Goal: Task Accomplishment & Management: Complete application form

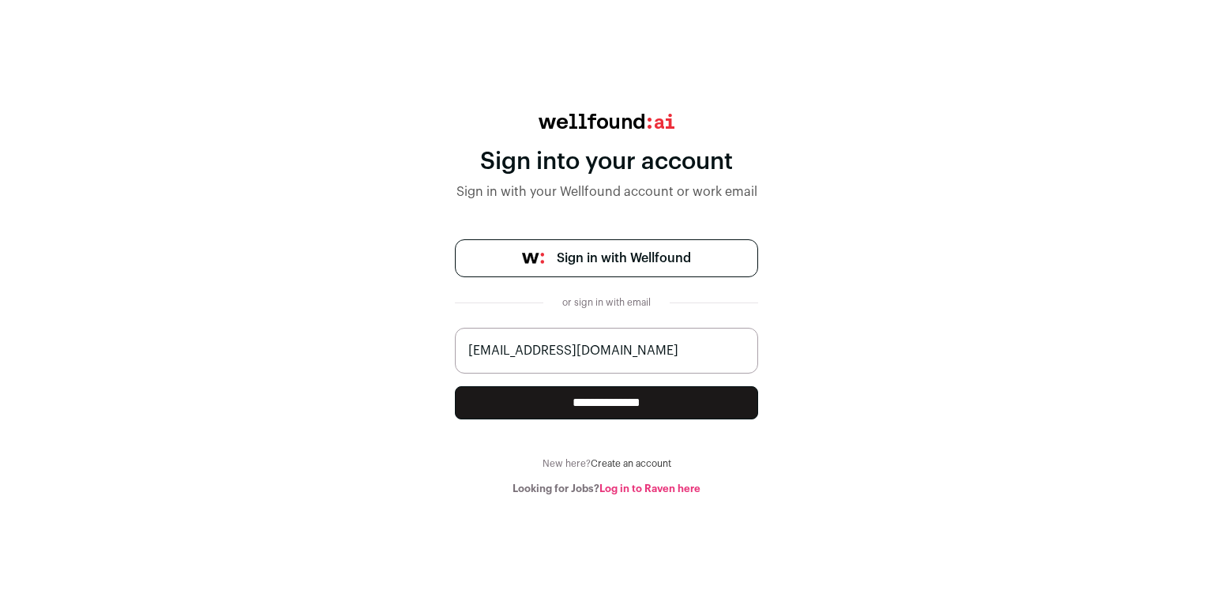
type input "manda_srinath@rediffmail.com"
click at [602, 401] on input "**********" at bounding box center [606, 402] width 303 height 33
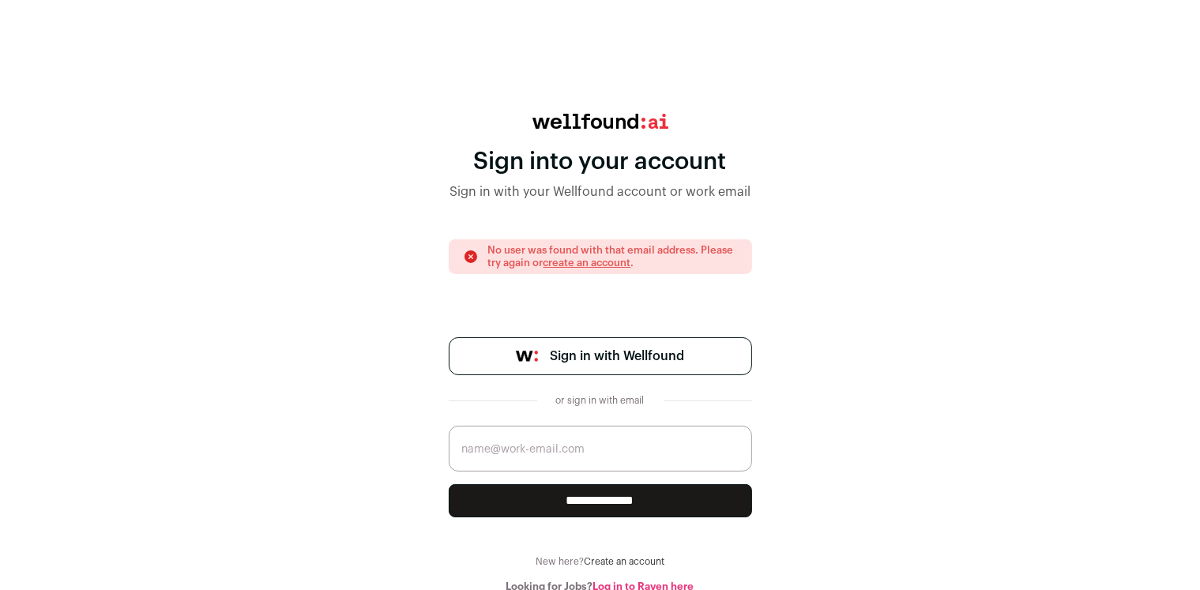
scroll to position [3, 0]
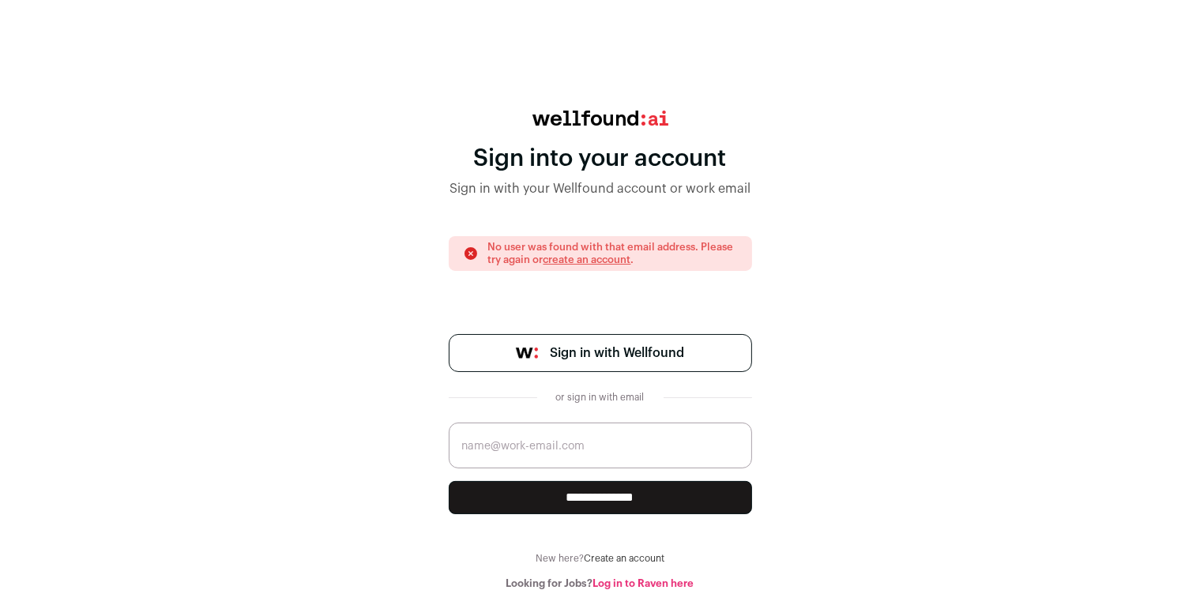
click at [565, 453] on input "email" at bounding box center [600, 446] width 303 height 46
type input "srinath.manda@gmail.com"
click at [581, 501] on input "**********" at bounding box center [600, 497] width 303 height 33
click at [601, 352] on span "Sign in with Wellfound" at bounding box center [618, 353] width 134 height 19
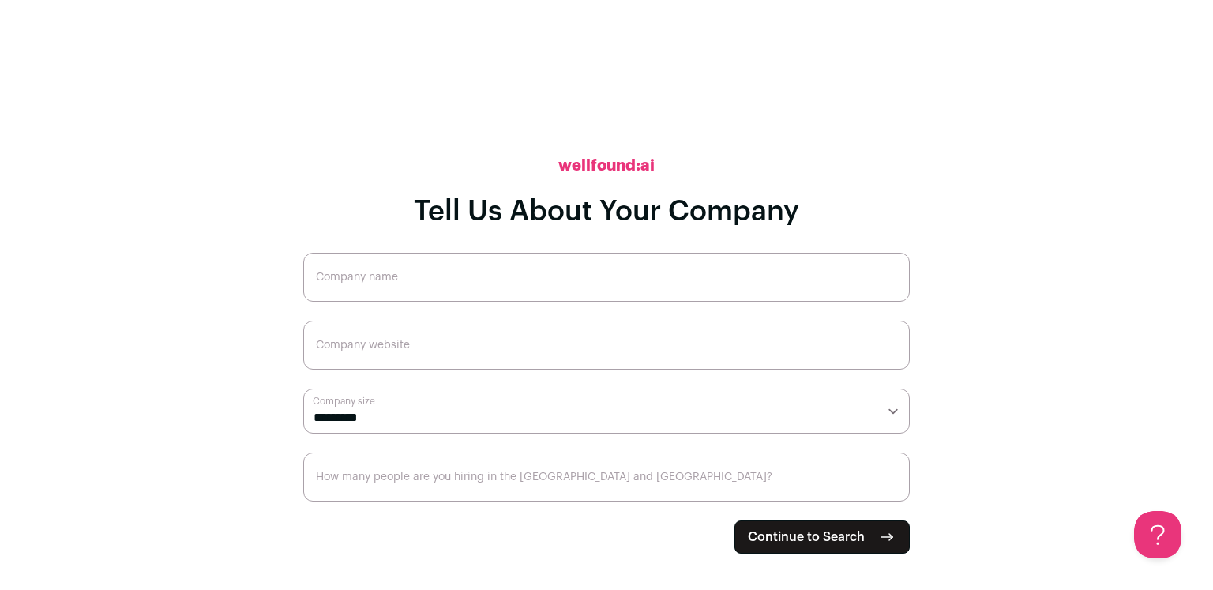
click at [420, 266] on input "Company name" at bounding box center [606, 277] width 607 height 49
type input "Freelance"
click at [422, 355] on input "Company website" at bounding box center [606, 345] width 607 height 49
type input "[DOMAIN_NAME]"
select select "*"
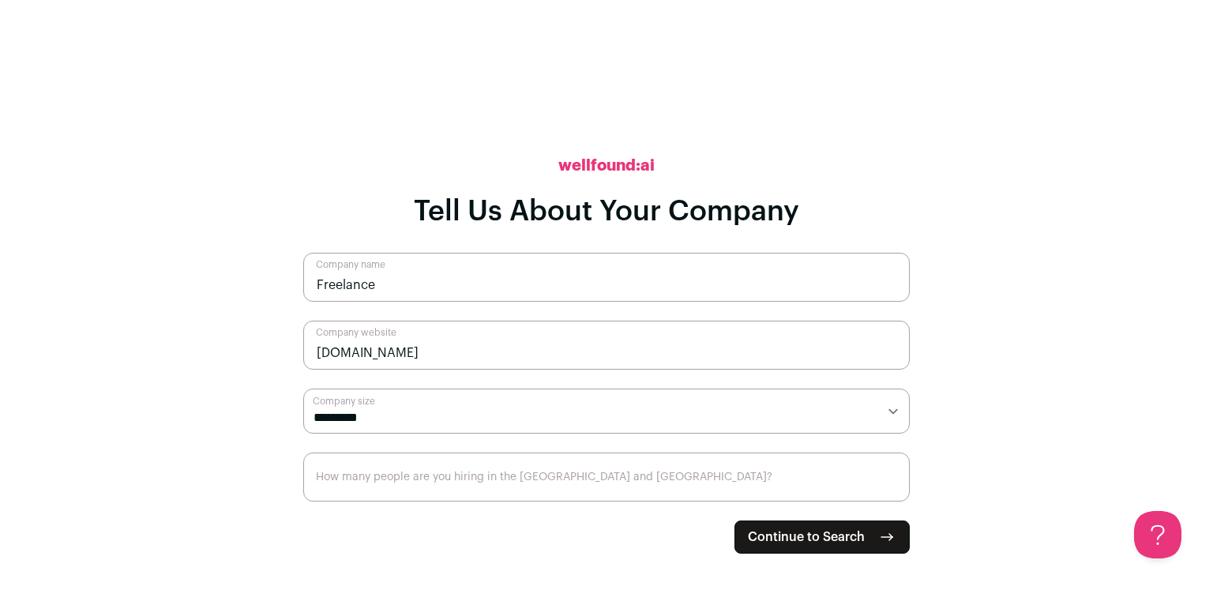
click option "*******" at bounding box center [0, 0] width 0 height 0
click at [815, 477] on input "How many people are you hiring in the [GEOGRAPHIC_DATA] and [GEOGRAPHIC_DATA]?" at bounding box center [606, 477] width 607 height 49
type input "0"
click at [814, 540] on span "Continue to Search" at bounding box center [806, 537] width 117 height 19
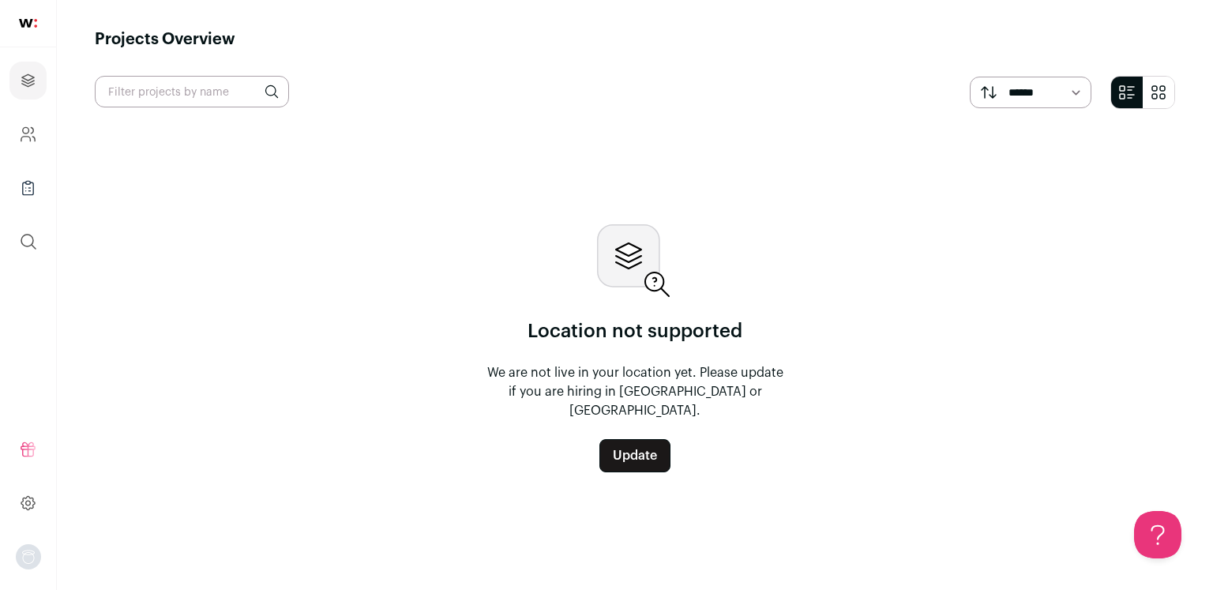
click at [27, 28] on link at bounding box center [28, 23] width 56 height 47
click at [34, 562] on img "Open dropdown" at bounding box center [28, 556] width 25 height 25
click at [31, 564] on img "Open dropdown" at bounding box center [28, 556] width 25 height 25
click at [92, 551] on button "Logout" at bounding box center [142, 548] width 175 height 16
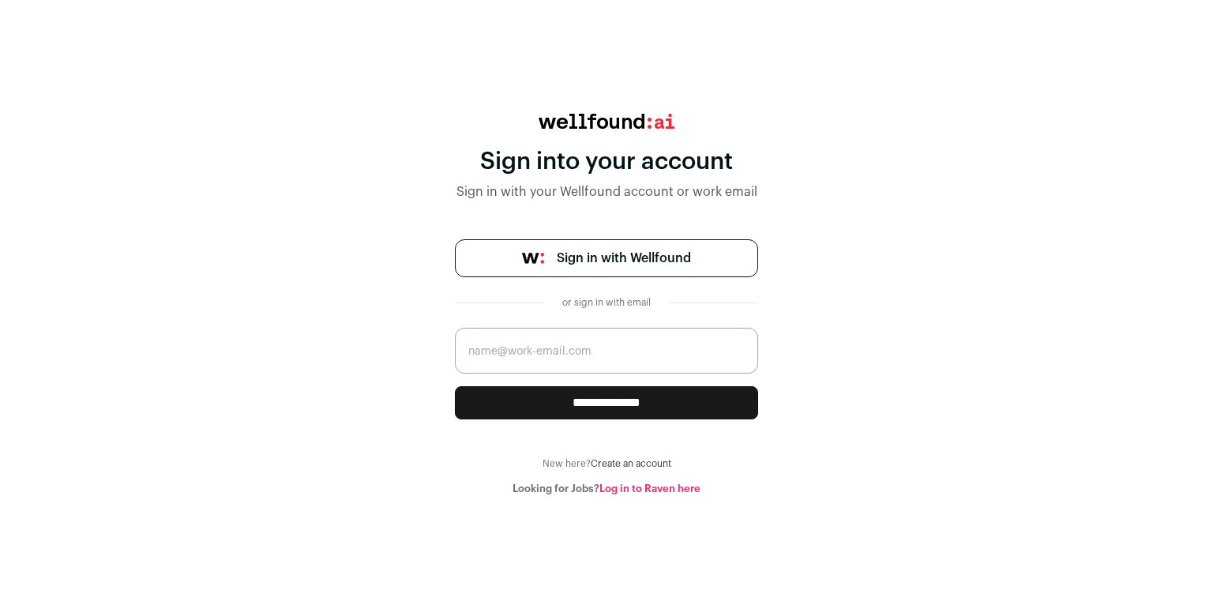
click at [649, 491] on link "Log in to Raven here" at bounding box center [650, 488] width 101 height 10
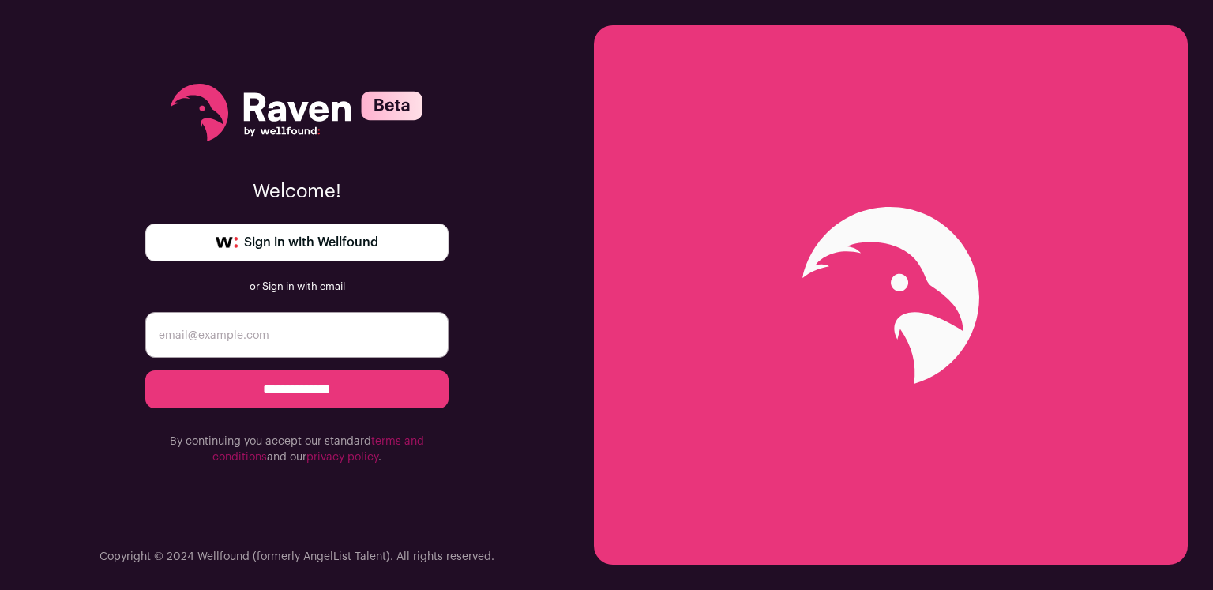
click at [284, 250] on span "Sign in with Wellfound" at bounding box center [311, 242] width 134 height 19
